Goal: Task Accomplishment & Management: Manage account settings

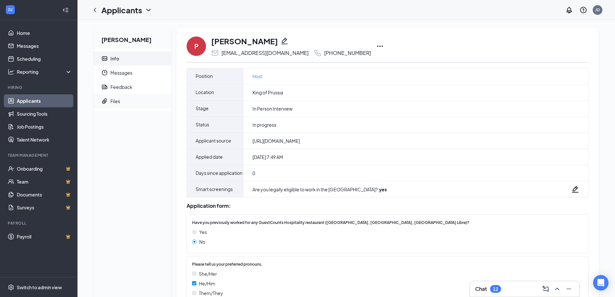
click at [111, 106] on span "Files" at bounding box center [138, 101] width 56 height 14
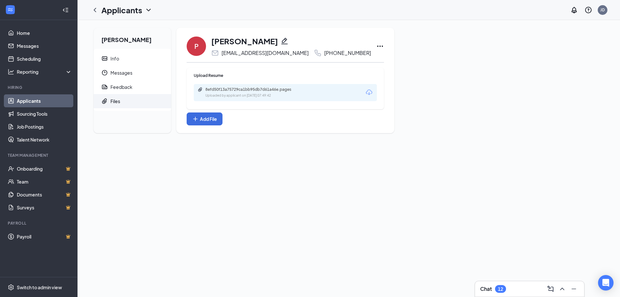
click at [230, 93] on div "Uploaded by applicant on [DATE] 07:49:42" at bounding box center [253, 95] width 97 height 5
